Goal: Task Accomplishment & Management: Manage account settings

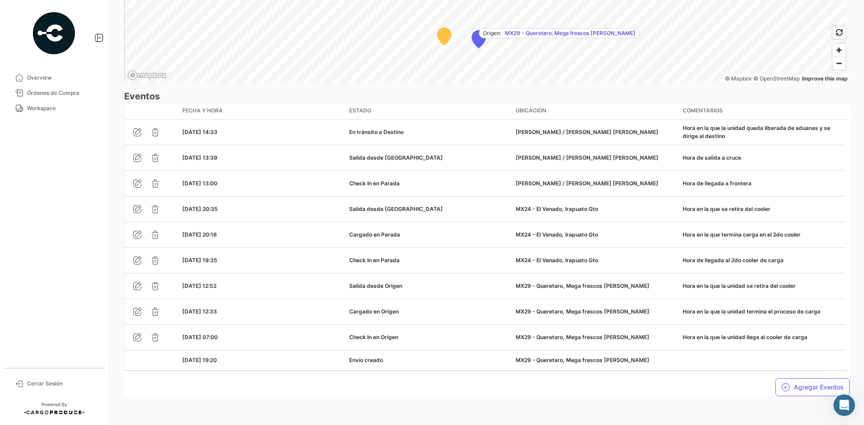
scroll to position [3, 0]
click at [794, 391] on button "Agregar Eventos" at bounding box center [812, 388] width 74 height 18
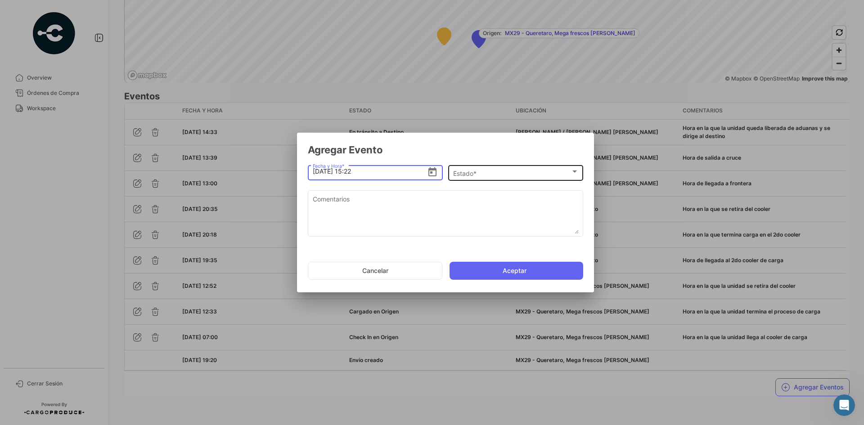
click at [470, 177] on div "Estado *" at bounding box center [511, 174] width 117 height 8
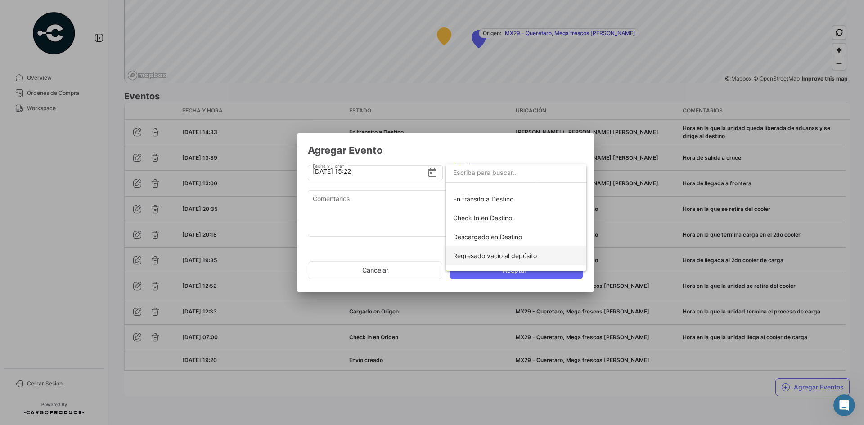
scroll to position [158, 0]
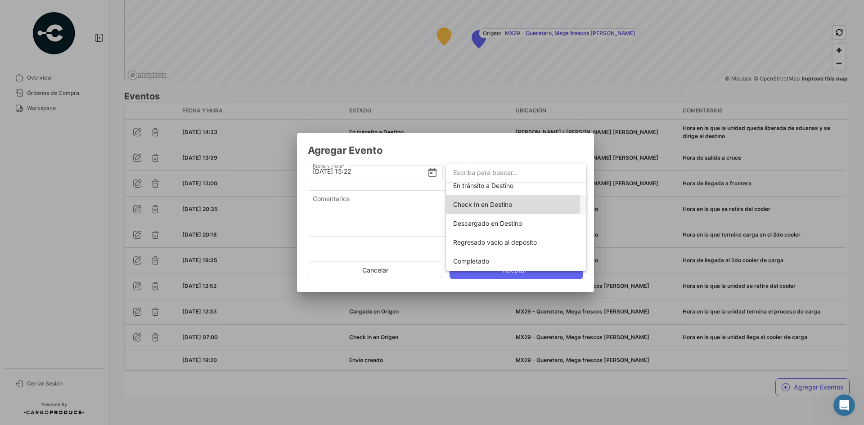
click at [497, 204] on span "Check In en Destino" at bounding box center [482, 205] width 59 height 8
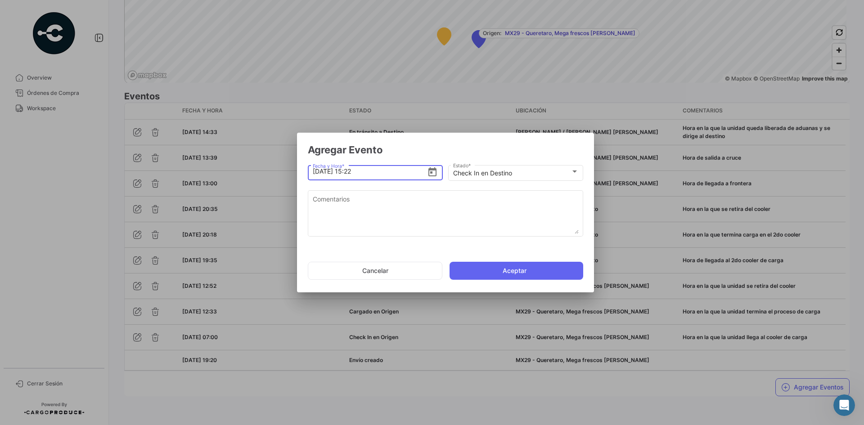
click at [393, 176] on input "[DATE] 15:22" at bounding box center [370, 172] width 115 height 32
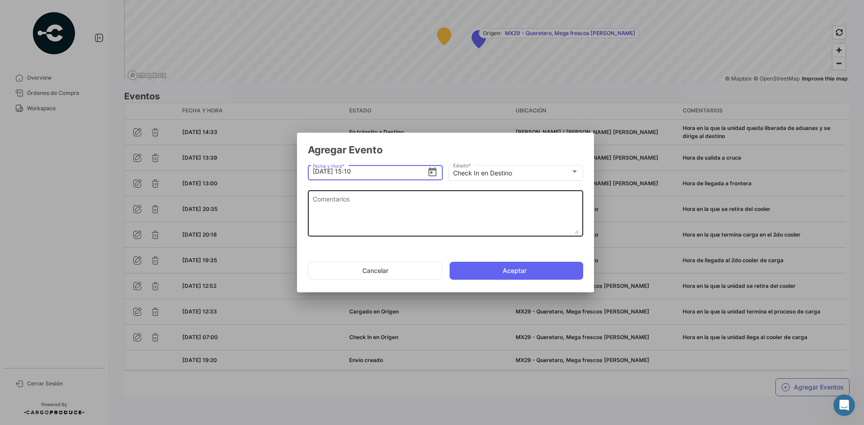
type input "[DATE] 15:10"
click at [379, 205] on textarea "Comentarios" at bounding box center [446, 214] width 266 height 40
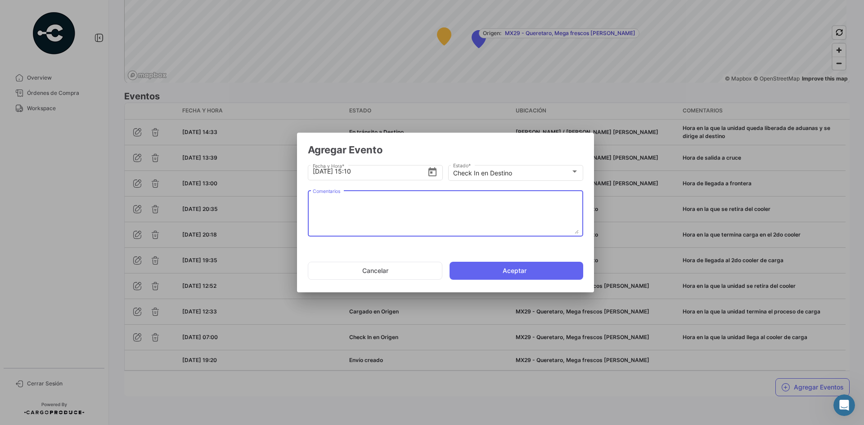
click at [350, 217] on textarea "Comentarios" at bounding box center [446, 214] width 266 height 40
paste textarea "Hora de arribo al destino"
type textarea "Hora de arribo al destino"
click at [470, 273] on button "Aceptar" at bounding box center [517, 271] width 134 height 18
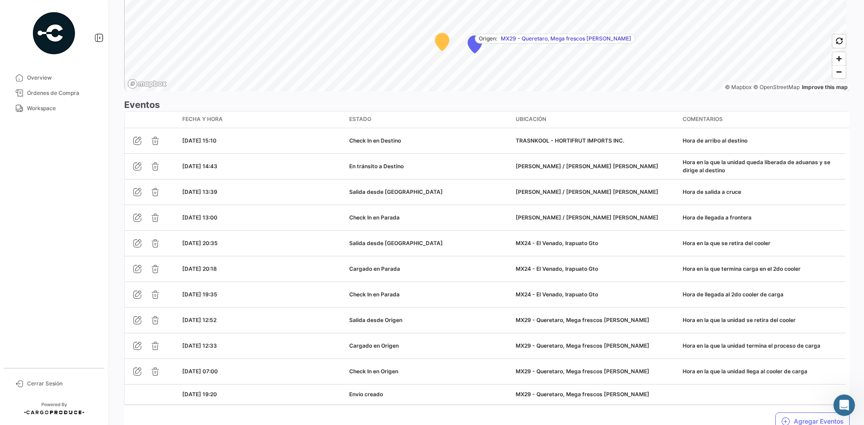
scroll to position [754, 0]
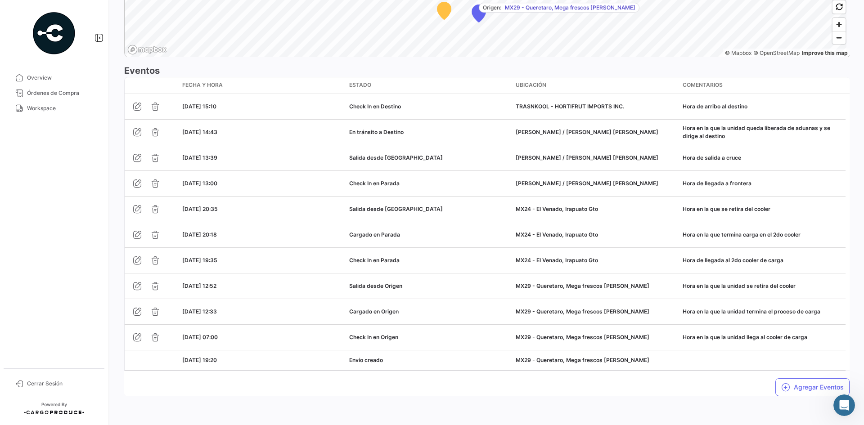
drag, startPoint x: 27, startPoint y: 110, endPoint x: 91, endPoint y: 122, distance: 64.6
click at [27, 110] on span "Workspace" at bounding box center [62, 108] width 70 height 8
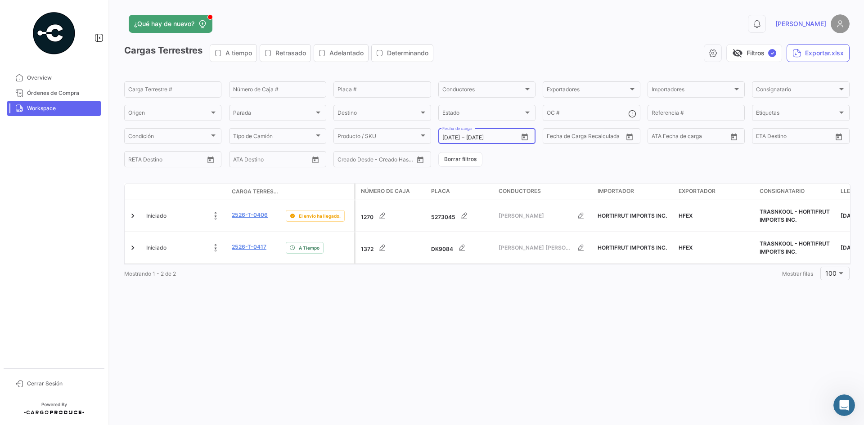
click at [524, 139] on icon "Open calendar" at bounding box center [525, 137] width 8 height 8
click at [533, 267] on div "26" at bounding box center [528, 264] width 14 height 16
type input "[DATE]"
click at [533, 267] on div "26" at bounding box center [528, 264] width 14 height 16
type input "[DATE]"
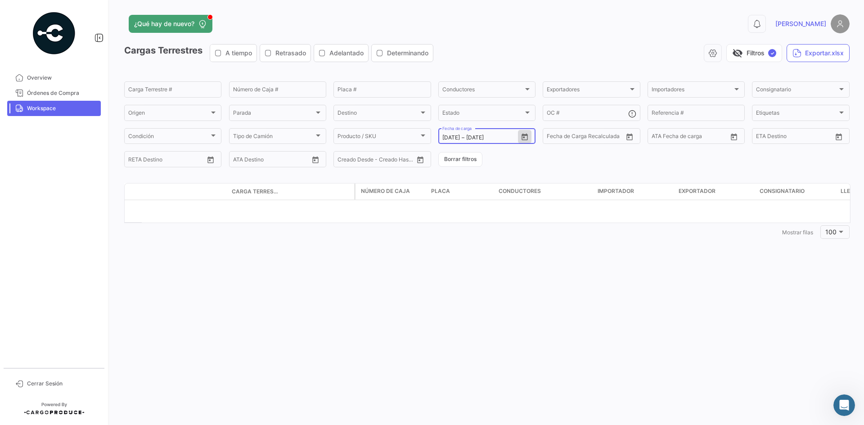
click at [528, 139] on icon "Open calendar" at bounding box center [525, 137] width 8 height 8
click at [539, 265] on div "27" at bounding box center [544, 264] width 14 height 16
type input "[DATE]"
click at [539, 265] on div "27" at bounding box center [544, 264] width 14 height 16
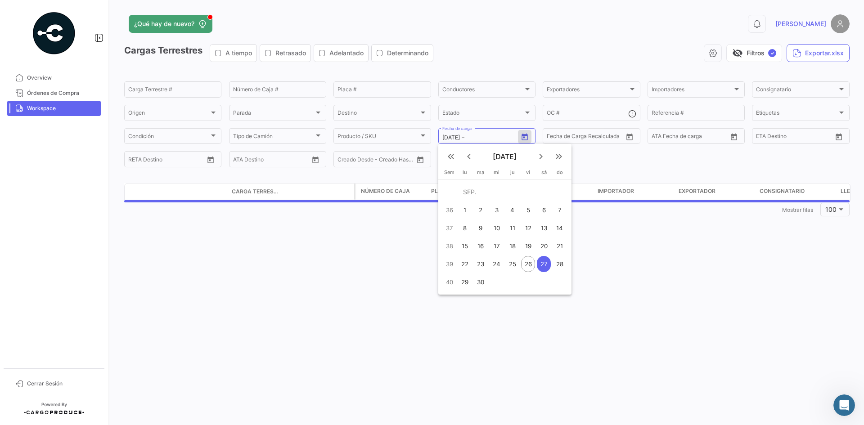
type input "[DATE]"
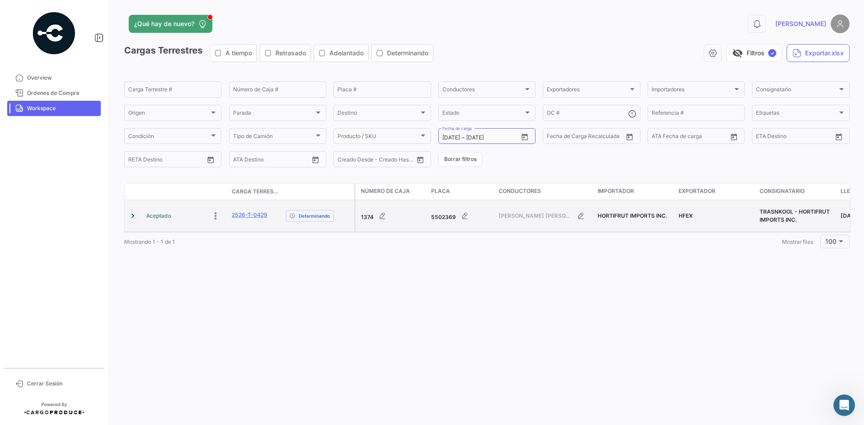
click at [133, 216] on link at bounding box center [132, 216] width 9 height 9
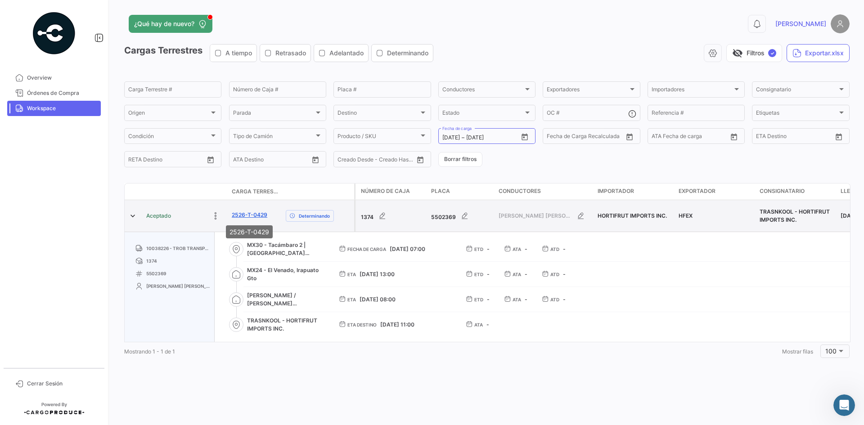
click at [259, 214] on link "2526-T-0429" at bounding box center [250, 215] width 36 height 8
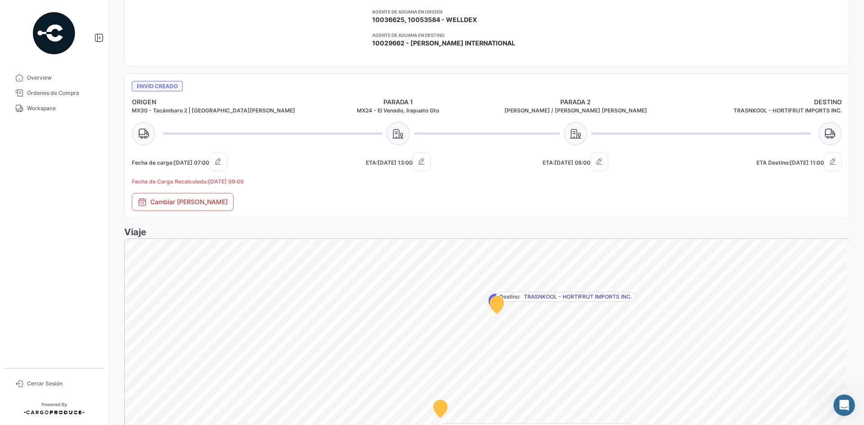
scroll to position [315, 0]
